Goal: Information Seeking & Learning: Learn about a topic

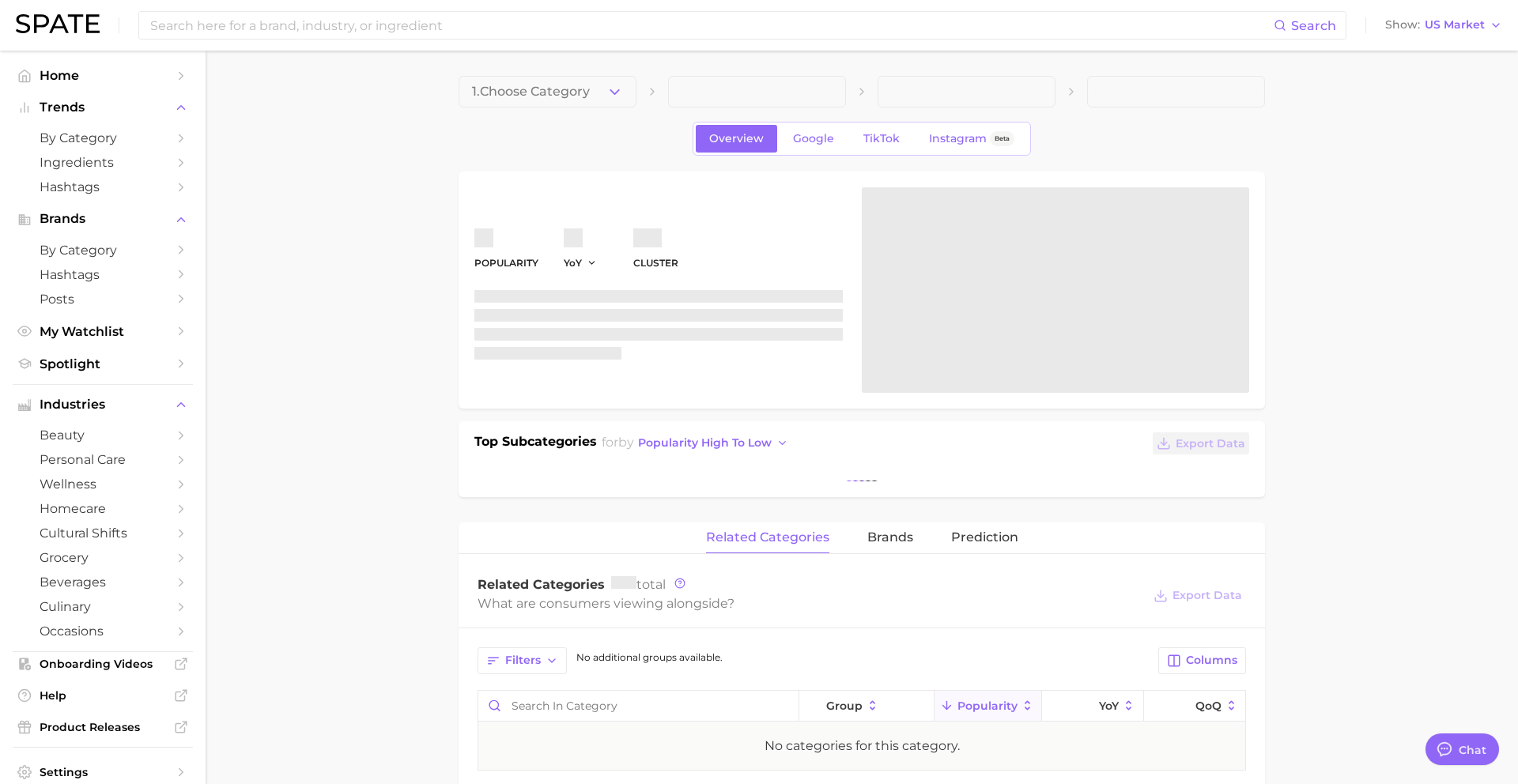
scroll to position [1533, 0]
click at [582, 88] on span "1. Choose Category" at bounding box center [531, 91] width 118 height 14
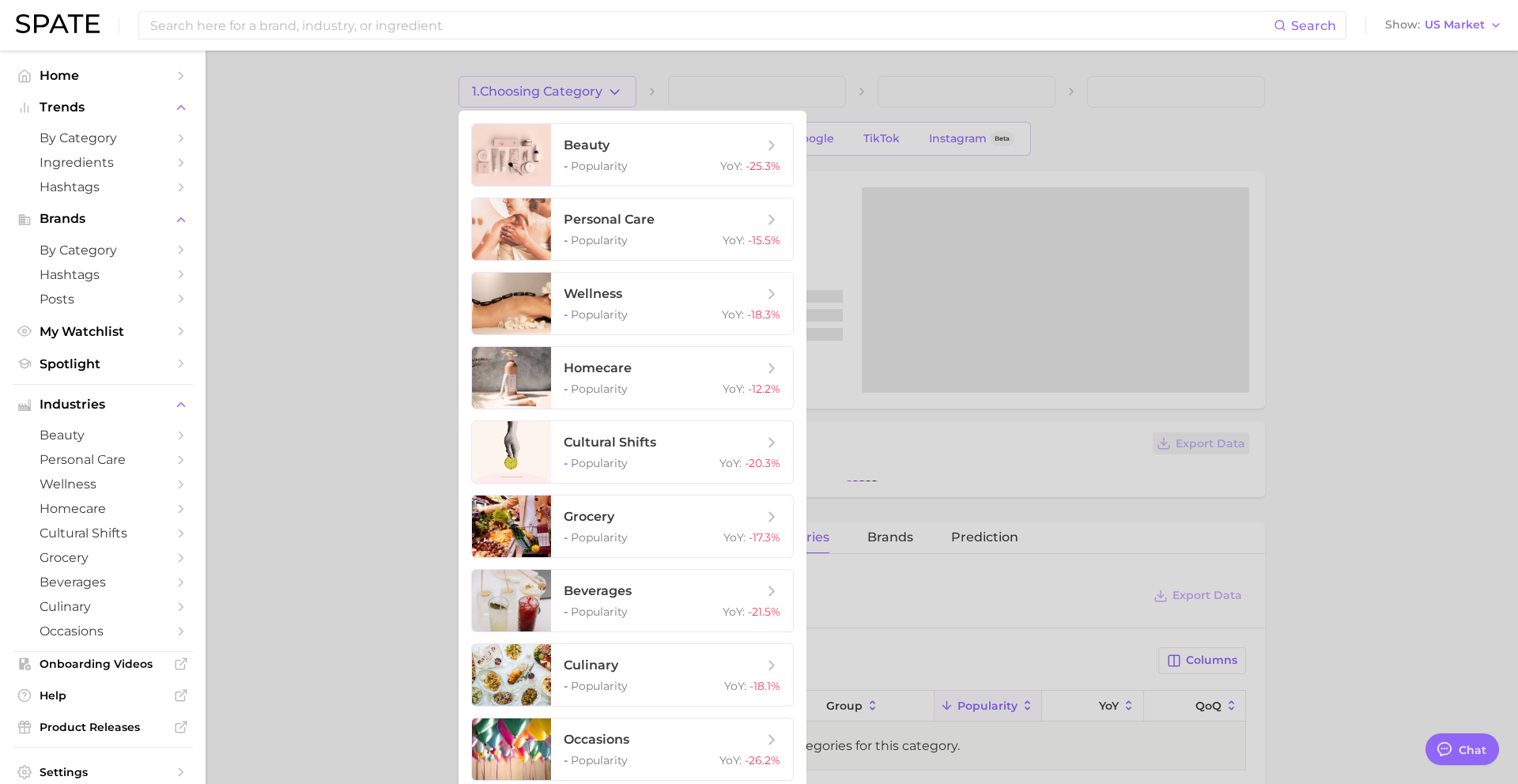
click at [582, 88] on div at bounding box center [759, 392] width 1518 height 784
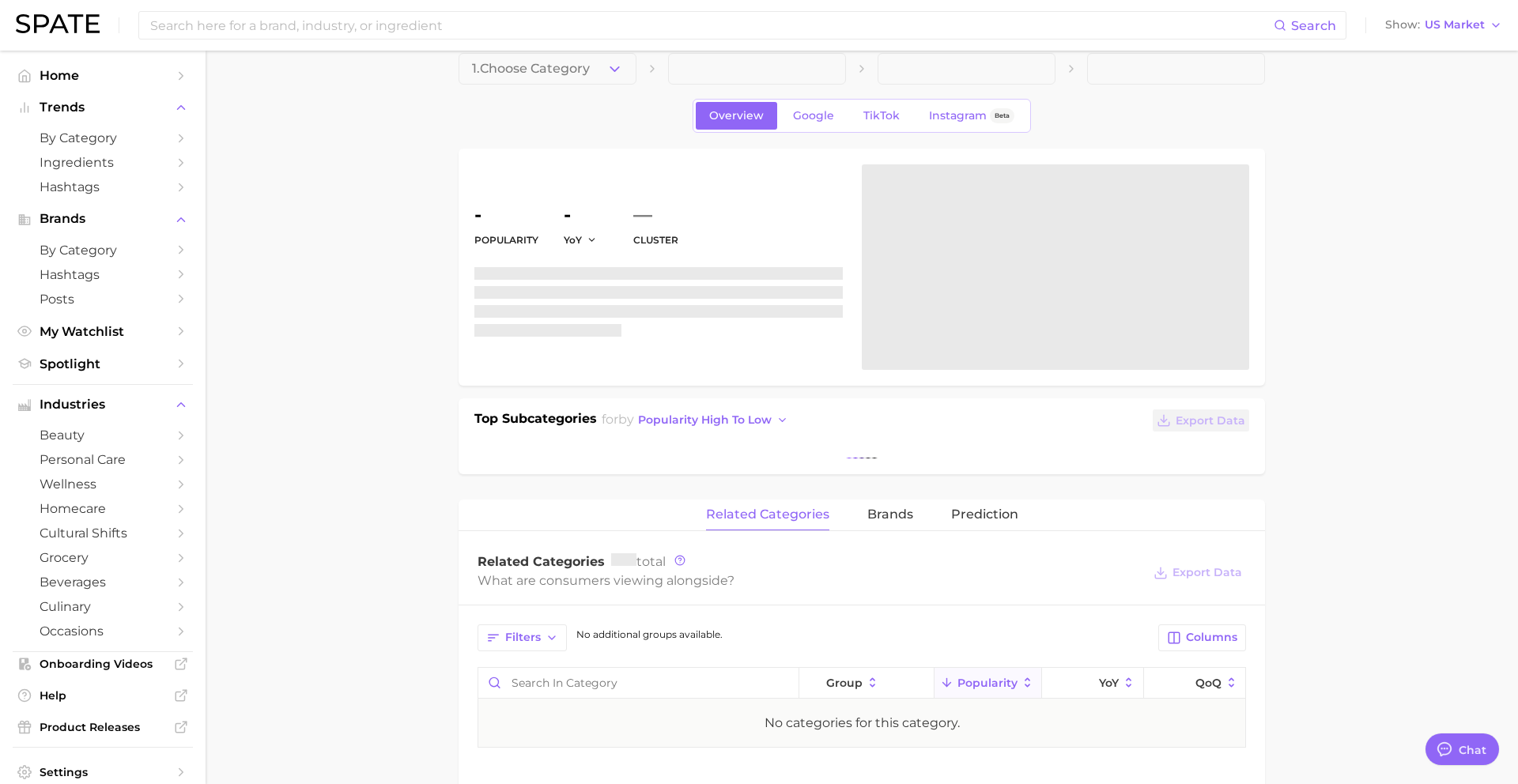
scroll to position [45, 0]
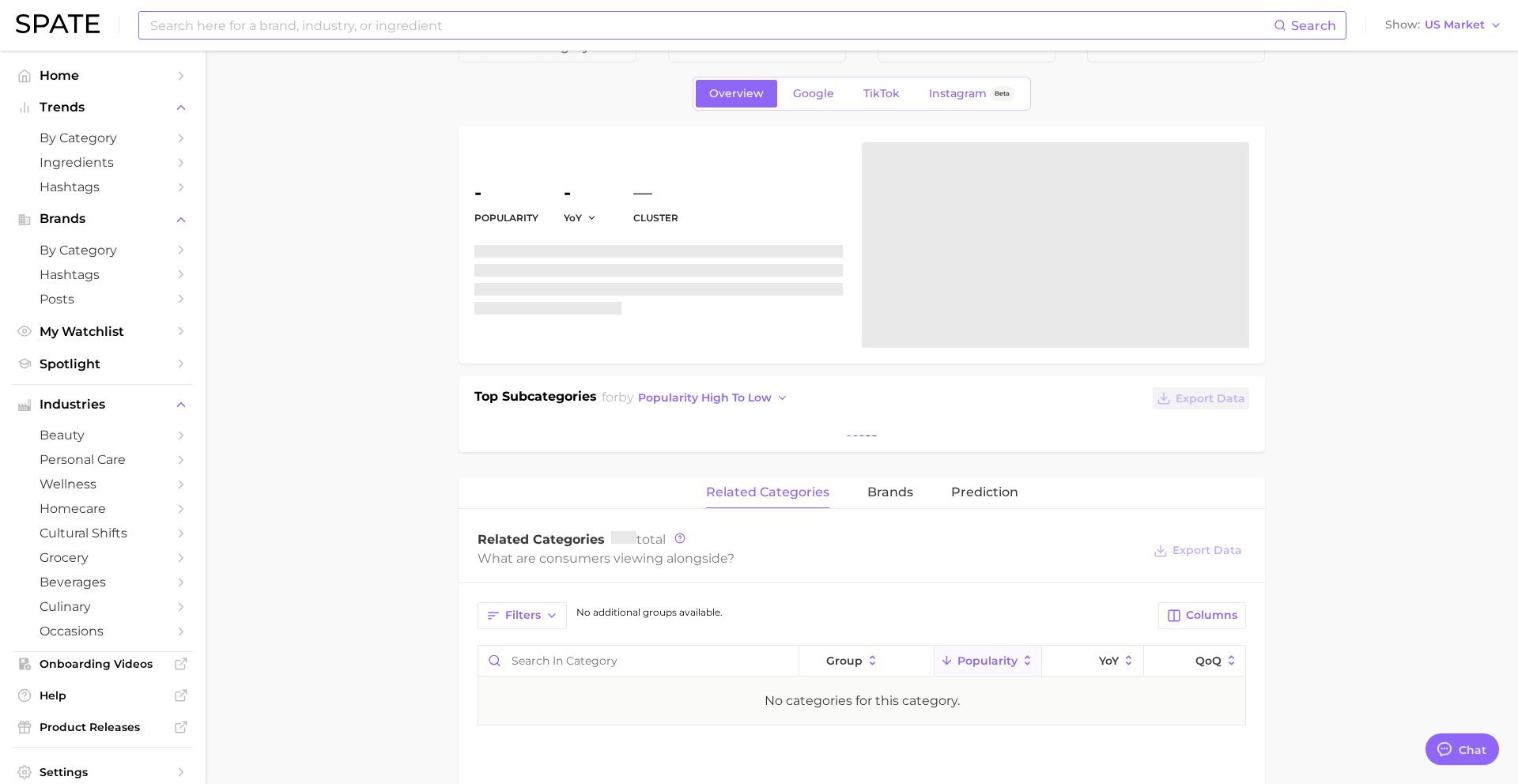
click at [265, 11] on input at bounding box center [711, 25] width 1125 height 27
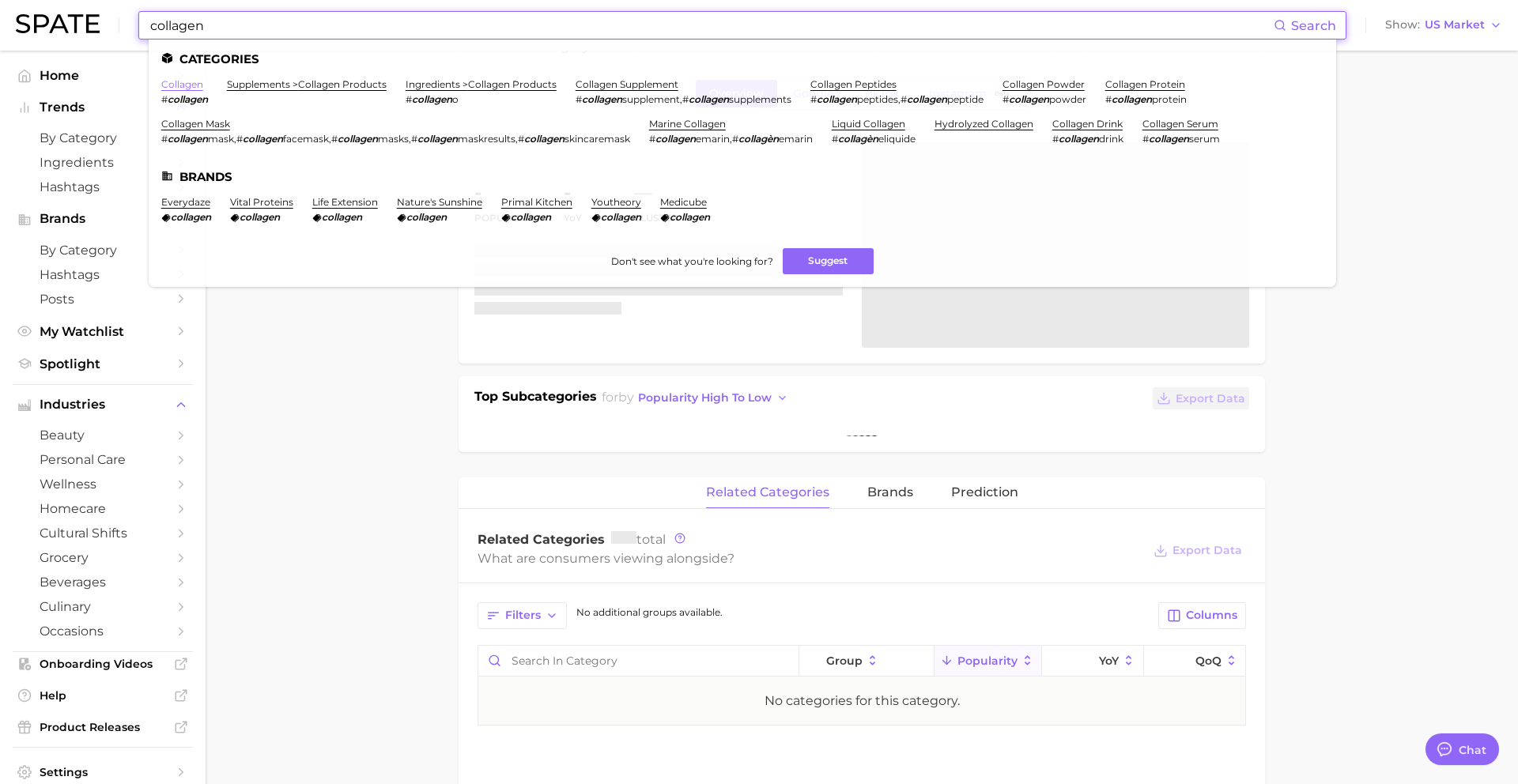
type input "collagen"
click at [170, 80] on link "collagen" at bounding box center [182, 84] width 42 height 11
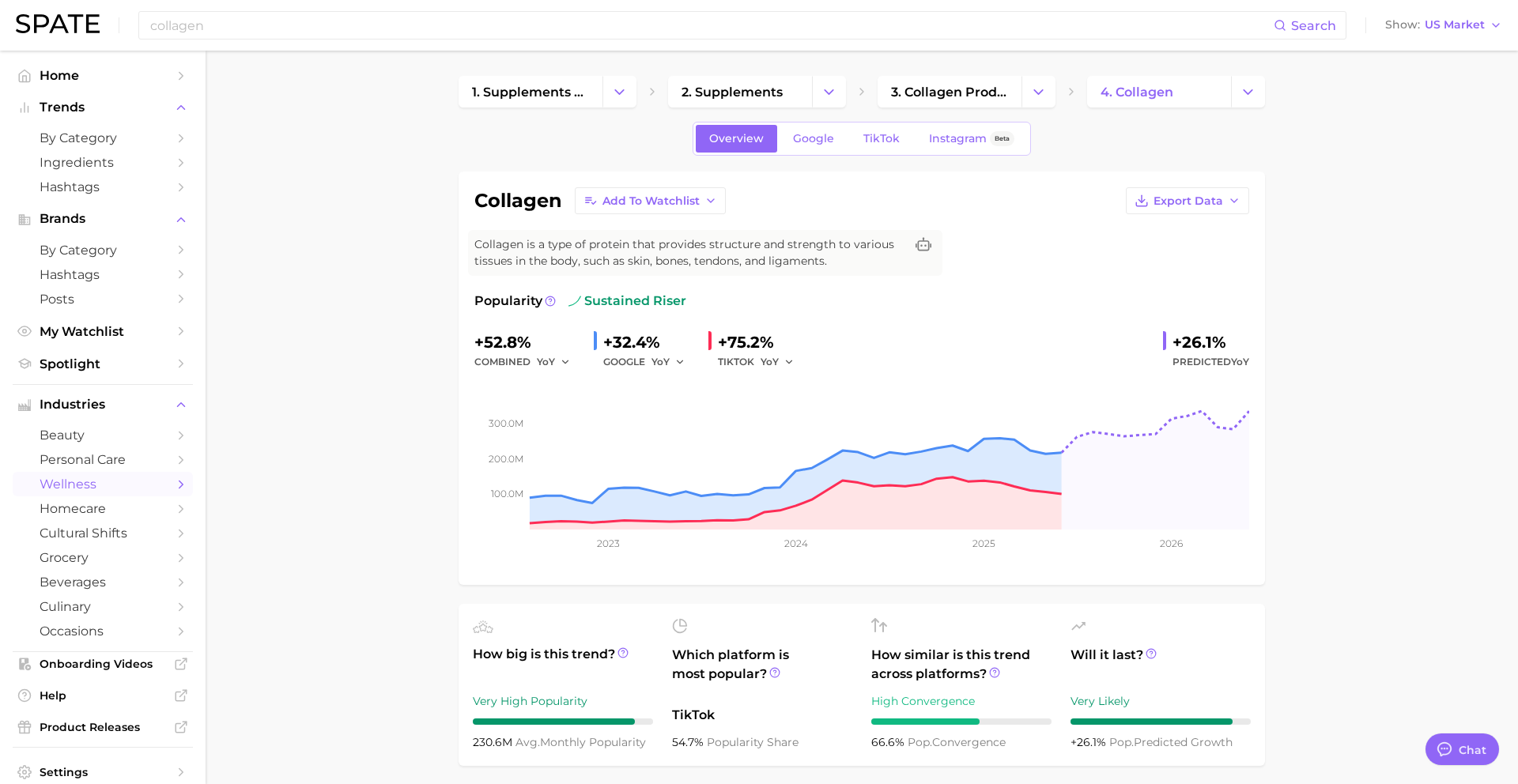
type textarea "x"
